Goal: Task Accomplishment & Management: Use online tool/utility

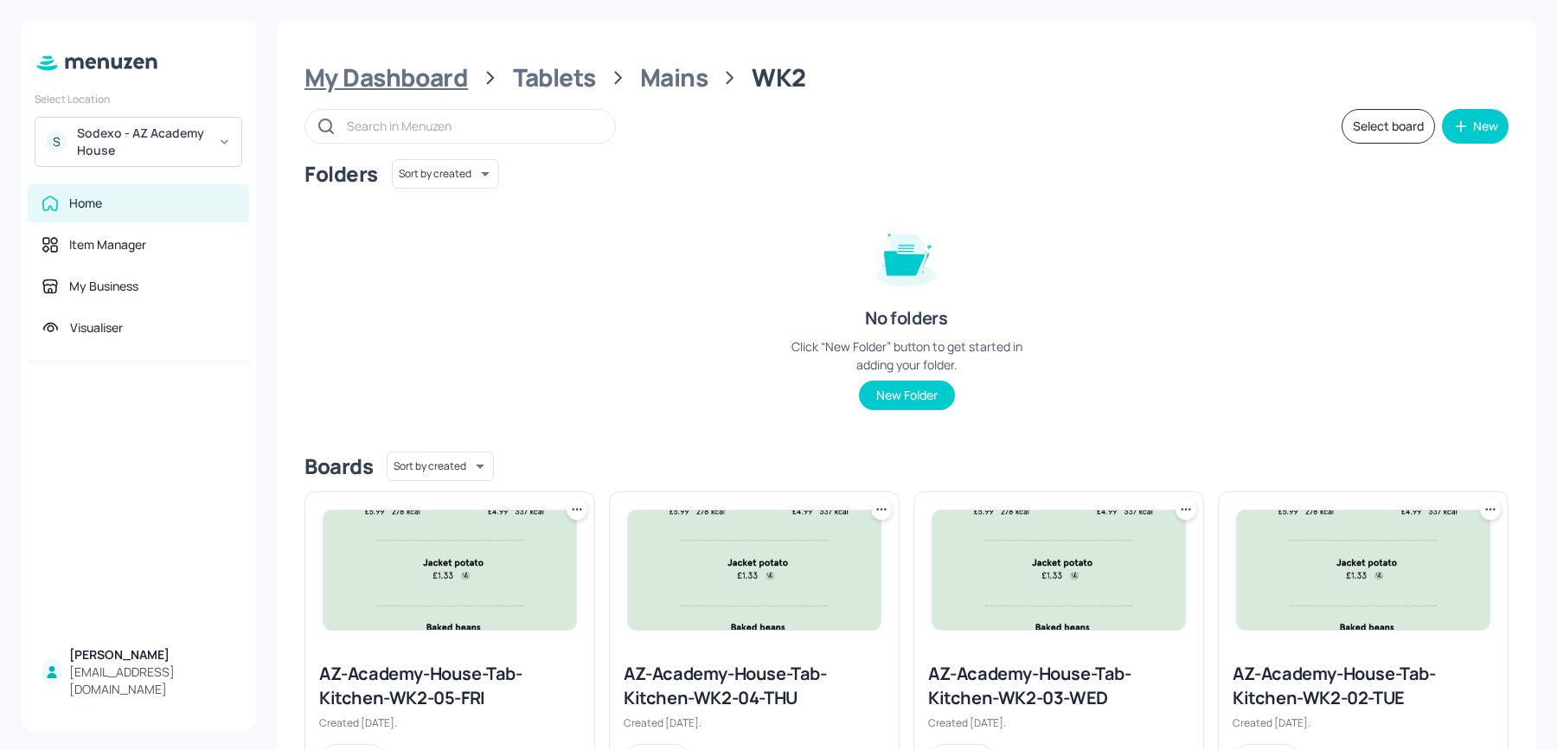
click at [402, 71] on div "My Dashboard" at bounding box center [387, 77] width 164 height 31
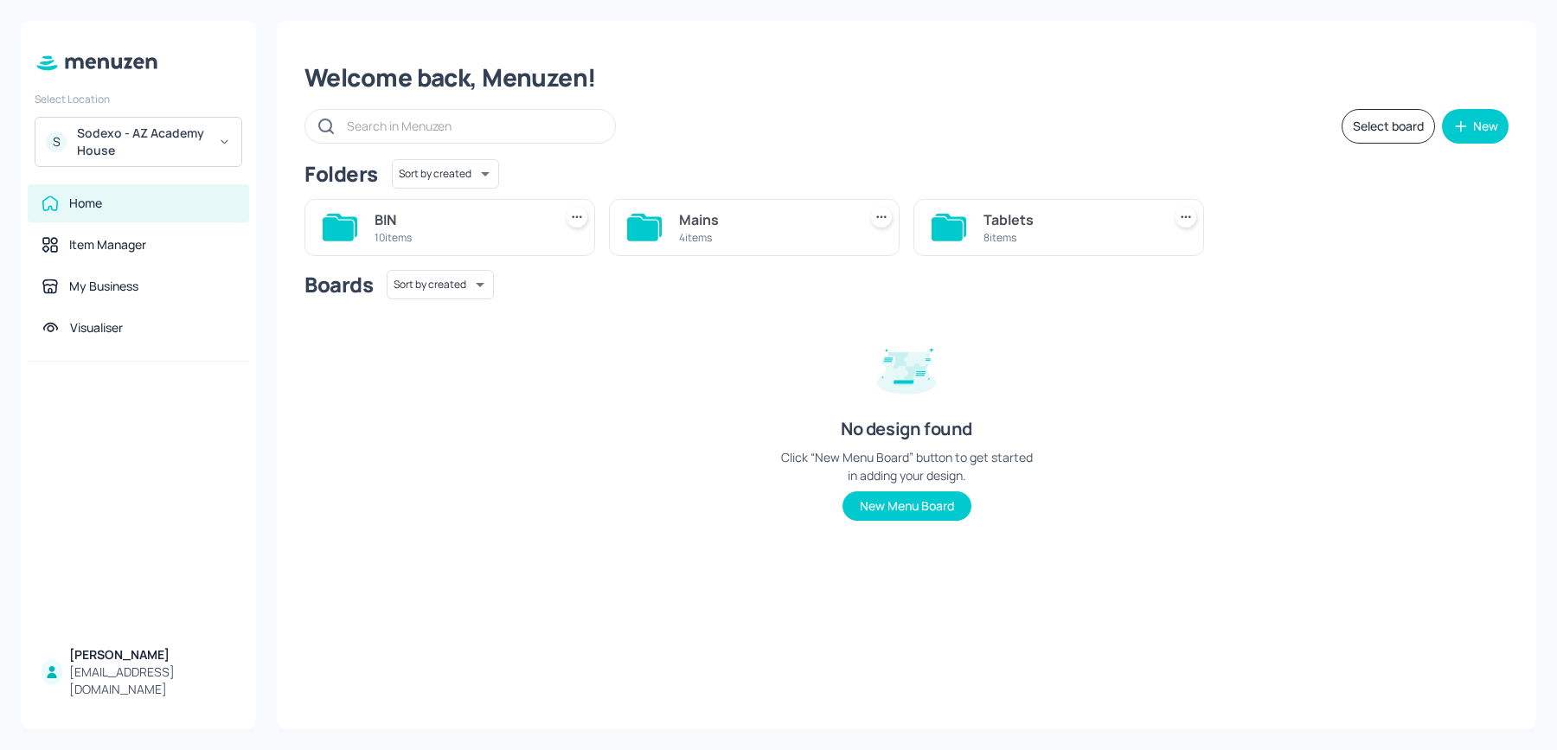
click at [718, 230] on div "4 items" at bounding box center [764, 237] width 171 height 15
click at [718, 230] on div "6 items" at bounding box center [764, 237] width 171 height 15
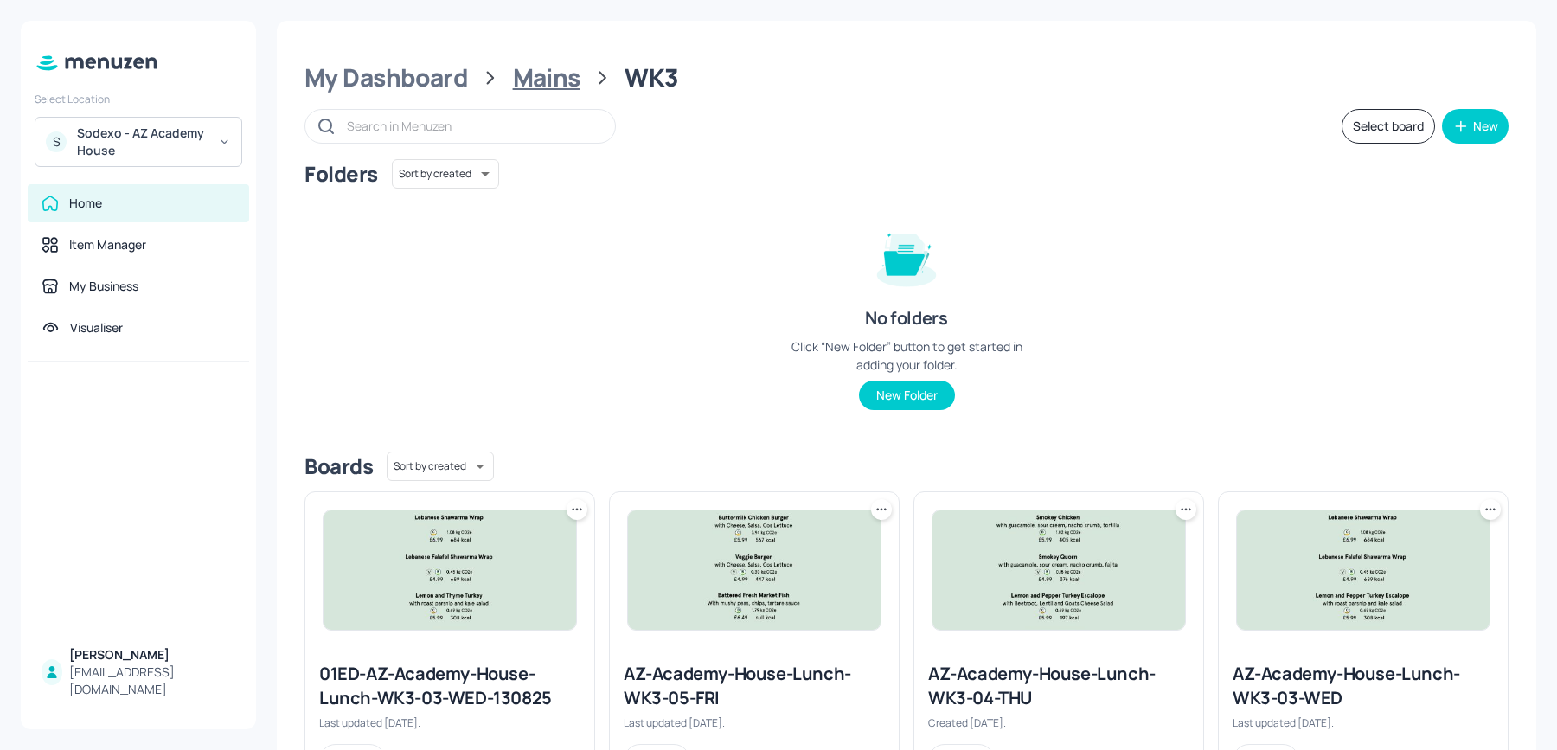
click at [521, 71] on div "Mains" at bounding box center [546, 77] width 67 height 31
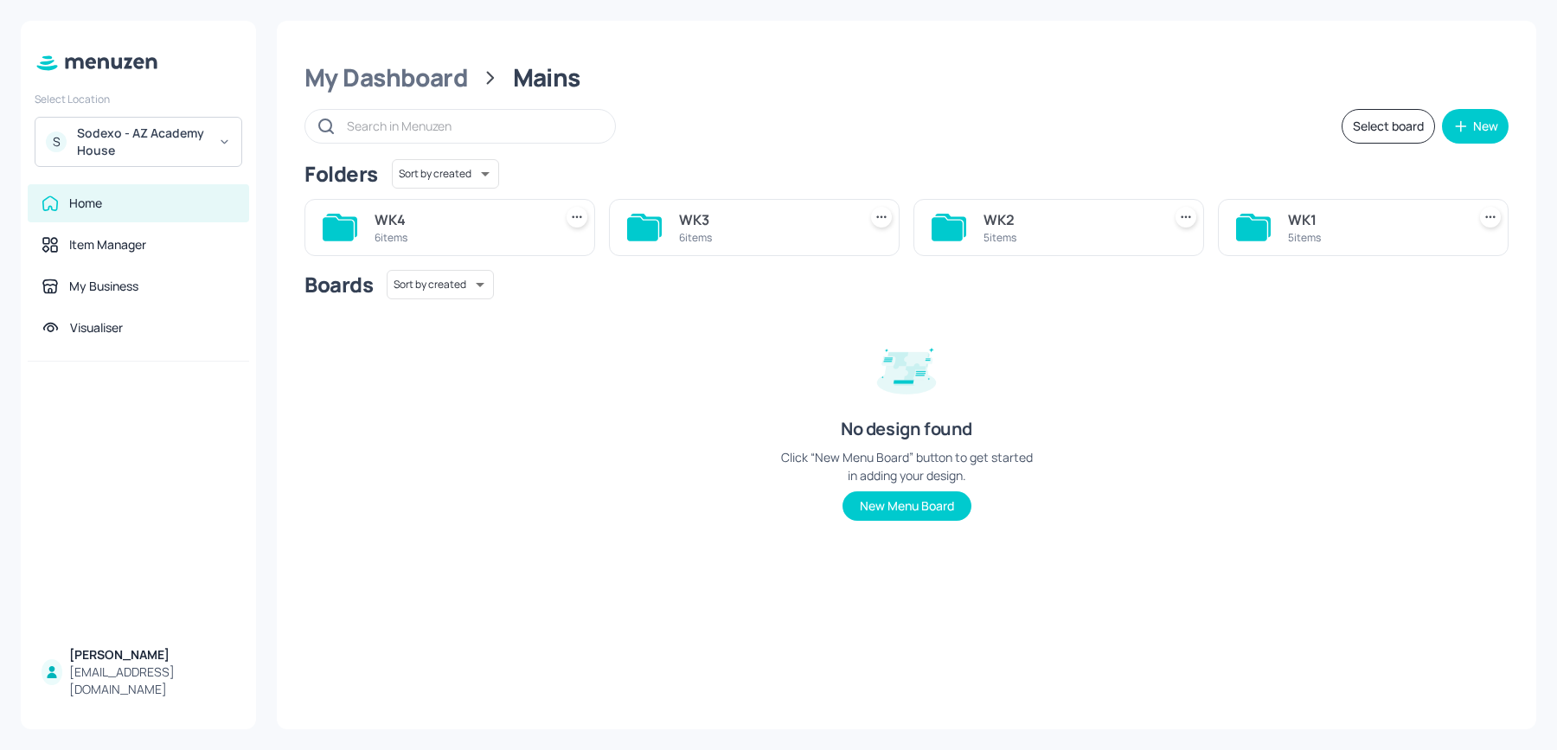
click at [423, 232] on div "6 items" at bounding box center [460, 237] width 171 height 15
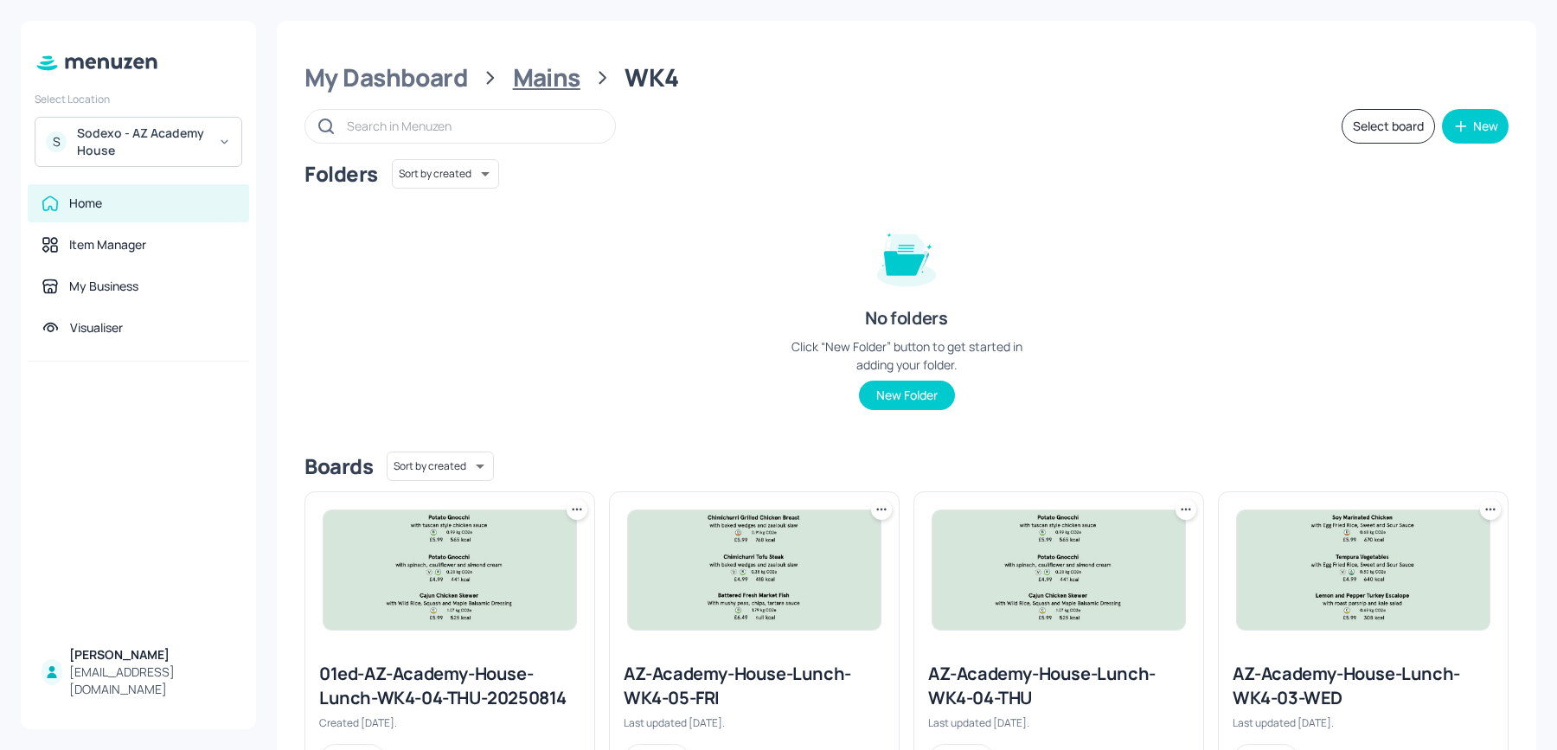
click at [535, 67] on div "Mains" at bounding box center [546, 77] width 67 height 31
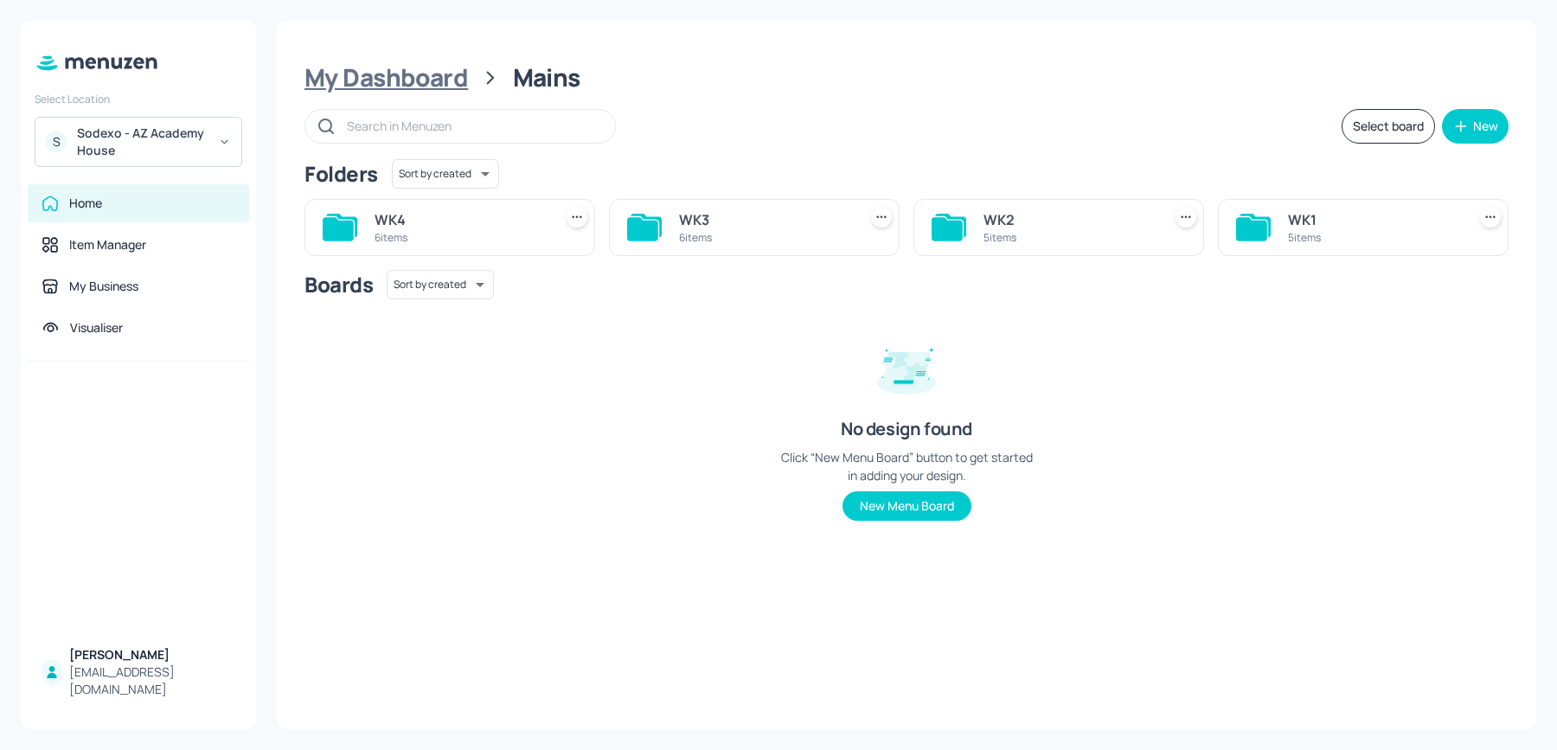
click at [366, 62] on div "My Dashboard" at bounding box center [387, 77] width 164 height 31
click at [1055, 230] on div "8 items" at bounding box center [1069, 237] width 171 height 15
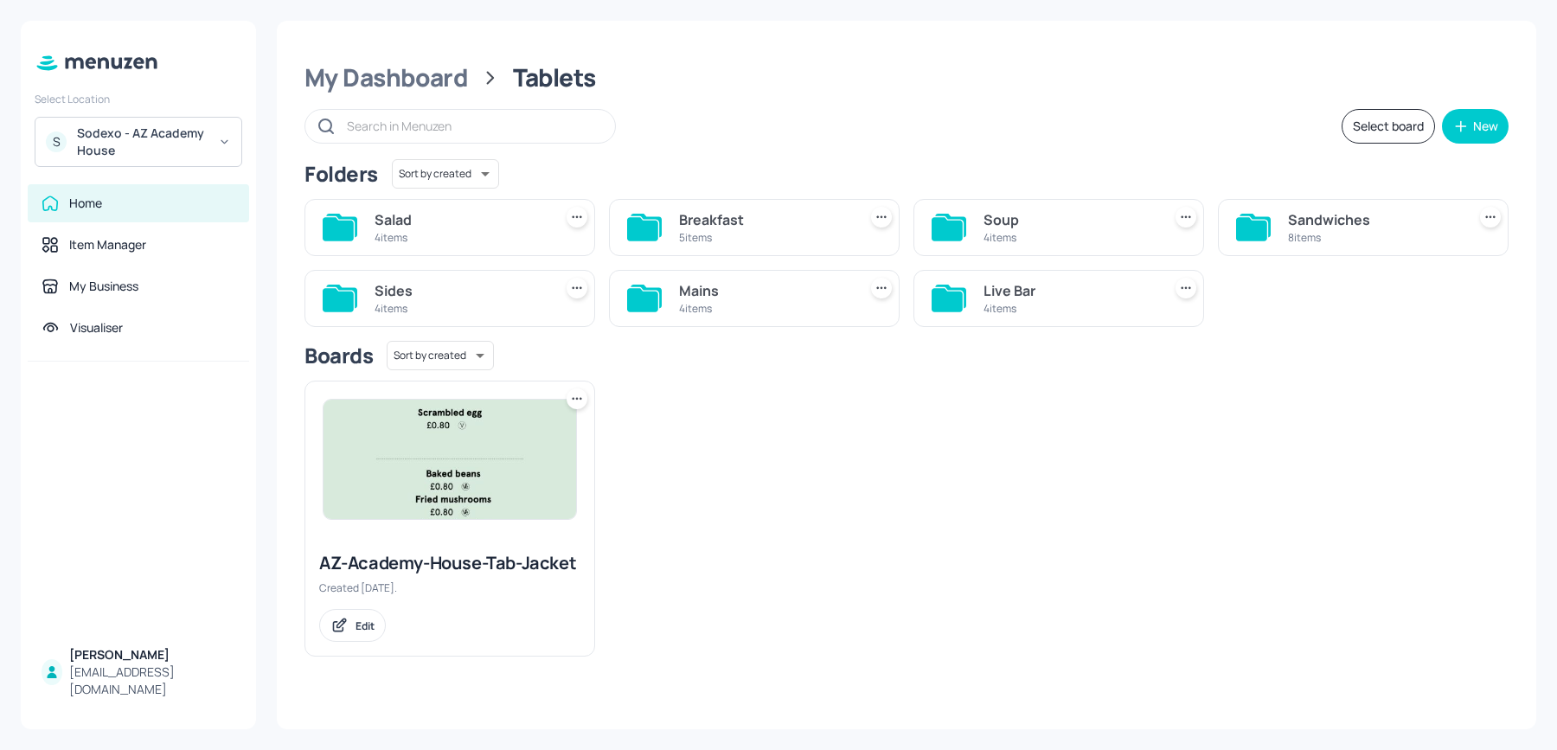
click at [748, 296] on div "Mains" at bounding box center [764, 290] width 171 height 21
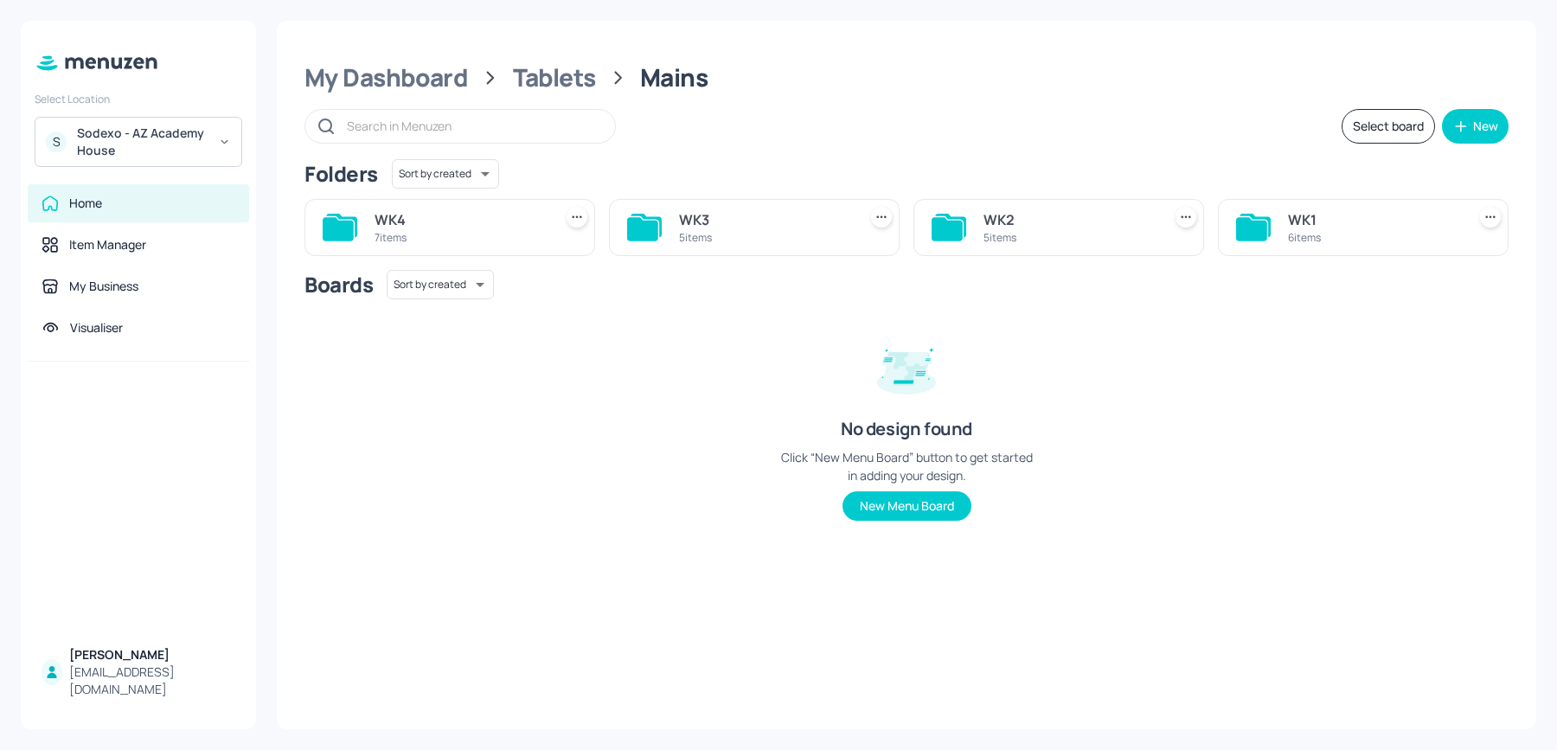
click at [437, 226] on div "WK4" at bounding box center [460, 219] width 171 height 21
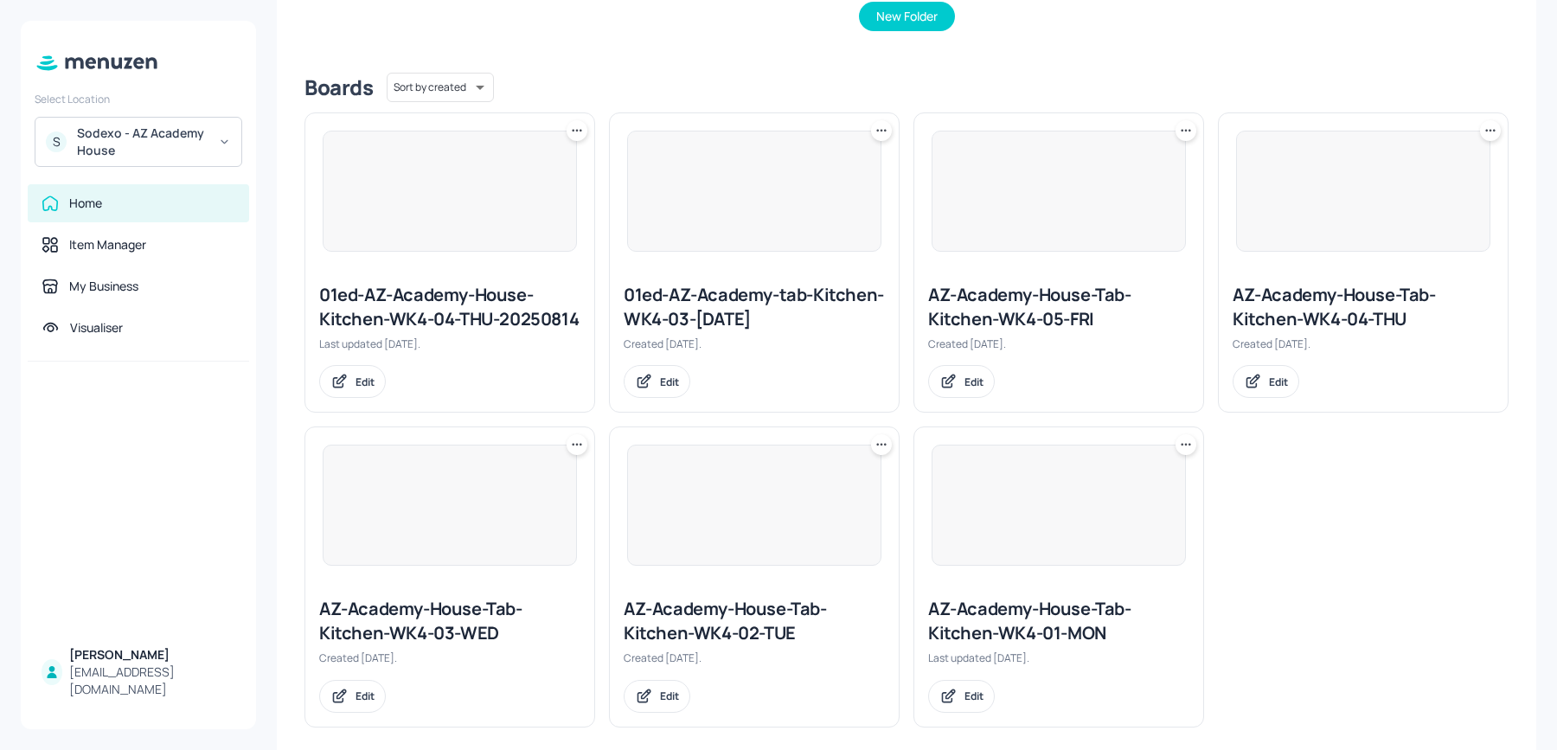
scroll to position [395, 0]
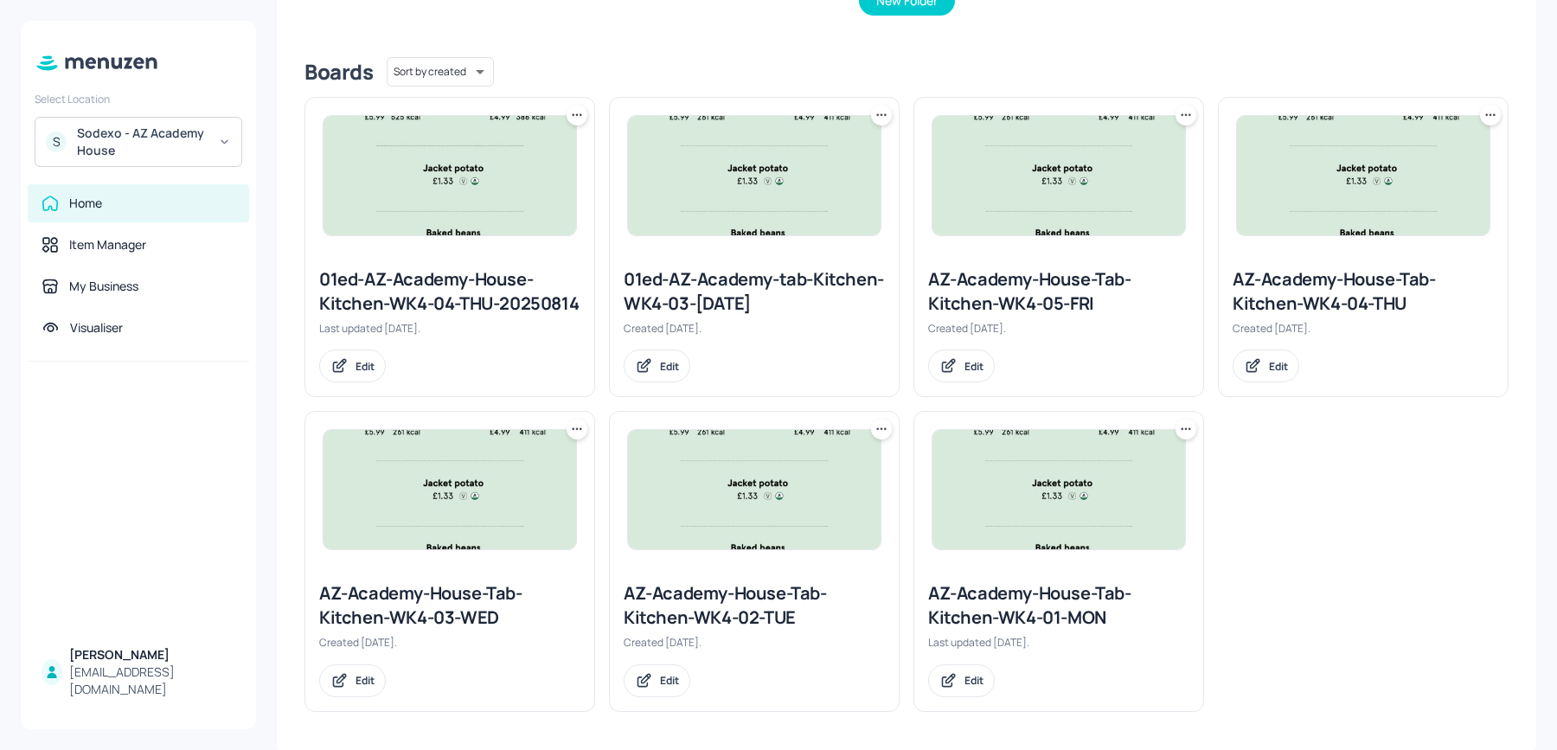
click at [1014, 611] on div "AZ-Academy-House-Tab-Kitchen-WK4-01-MON" at bounding box center [1058, 605] width 261 height 48
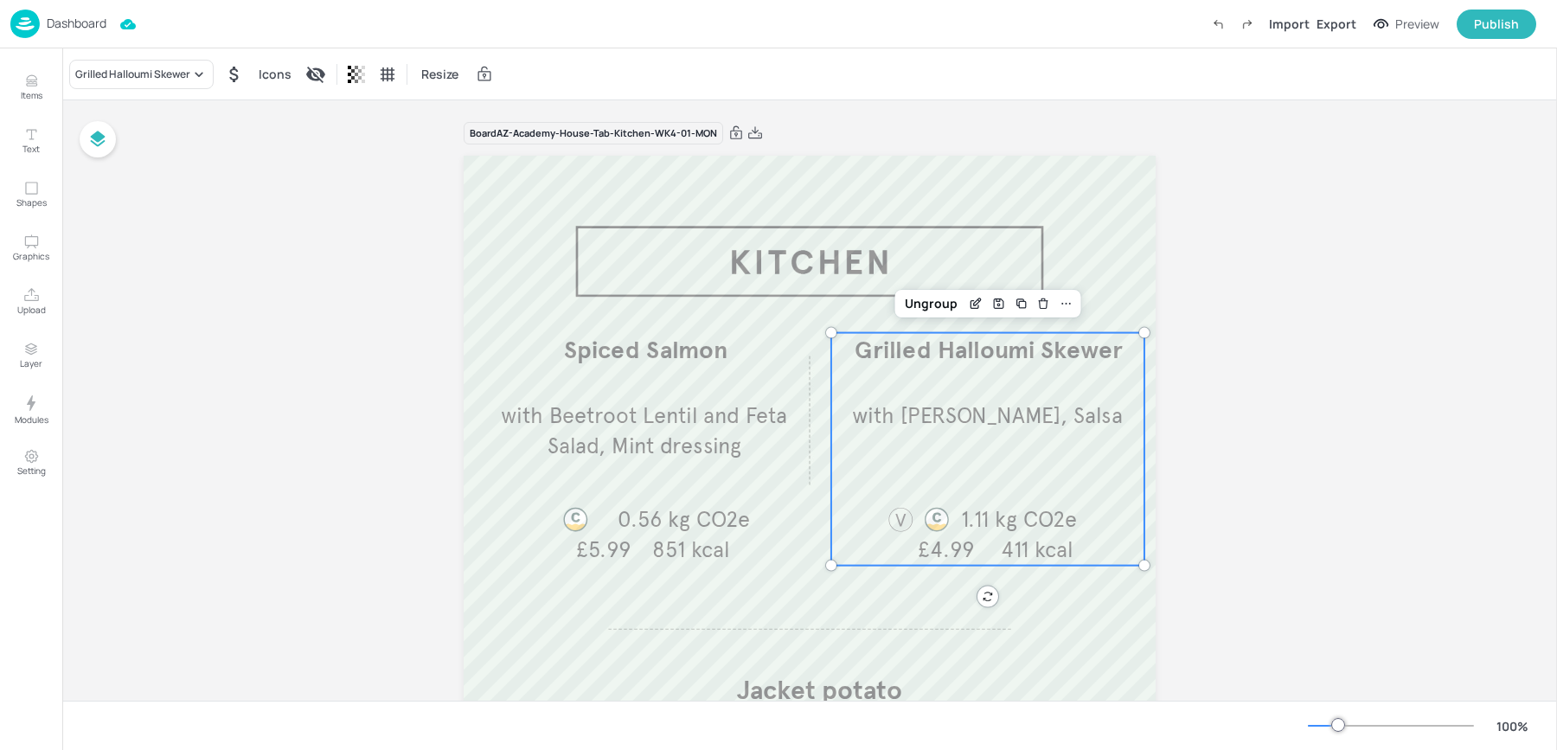
click at [956, 428] on p "with [PERSON_NAME], Salsa" at bounding box center [987, 416] width 313 height 30
click at [130, 82] on div "Grilled Halloumi Skewer" at bounding box center [141, 74] width 144 height 29
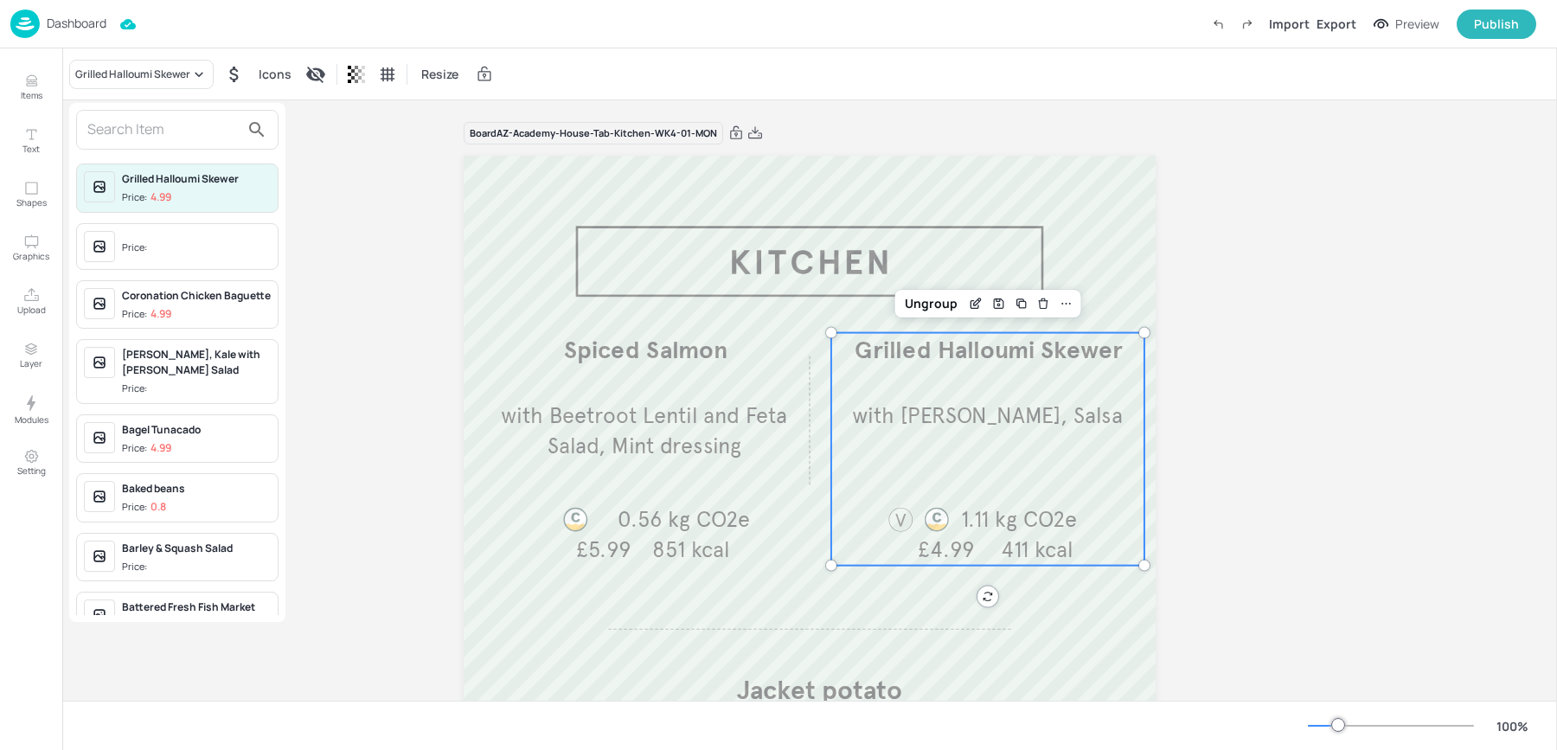
click at [131, 128] on input "text" at bounding box center [163, 130] width 152 height 28
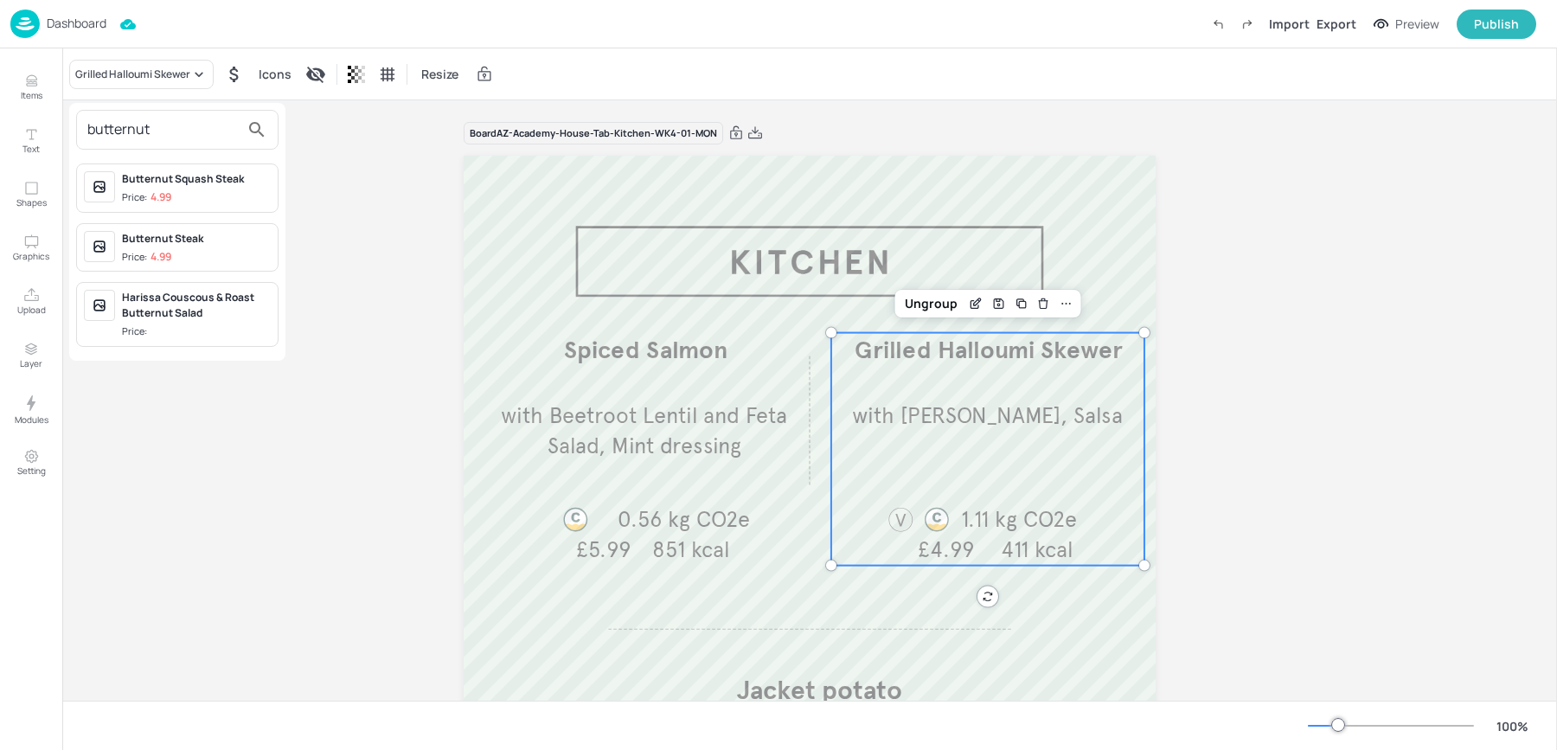
type input "butternut"
click at [181, 185] on div "Butternut Squash Steak" at bounding box center [196, 179] width 149 height 16
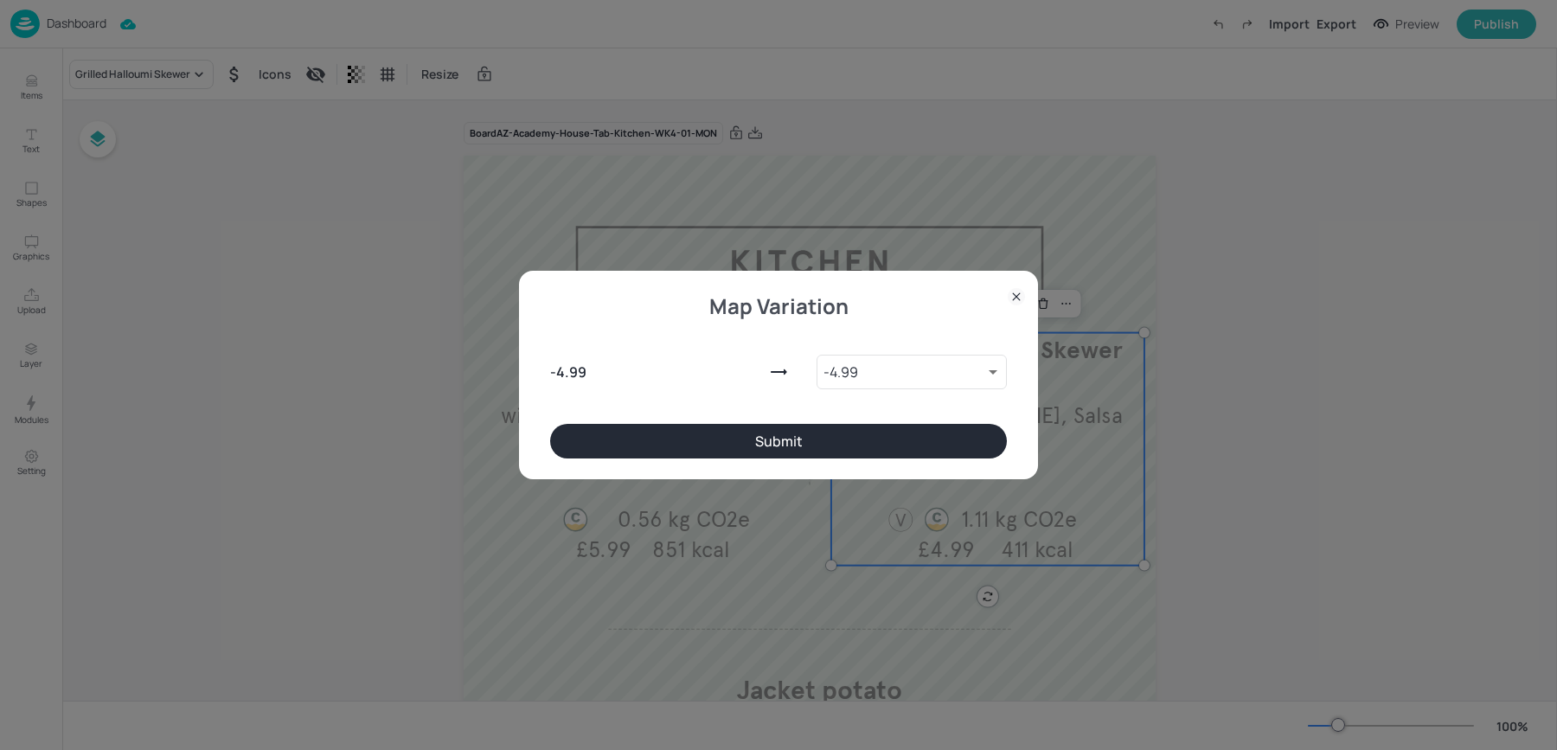
click at [667, 444] on button "Submit" at bounding box center [778, 441] width 457 height 35
